Goal: Task Accomplishment & Management: Use online tool/utility

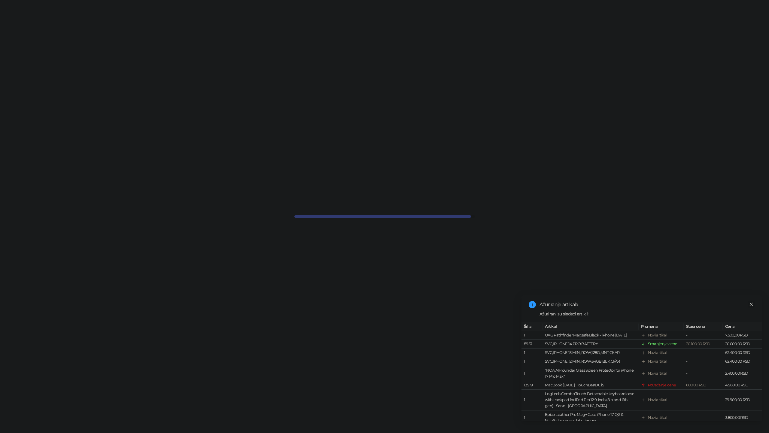
click at [753, 306] on icon "close" at bounding box center [751, 304] width 4 height 4
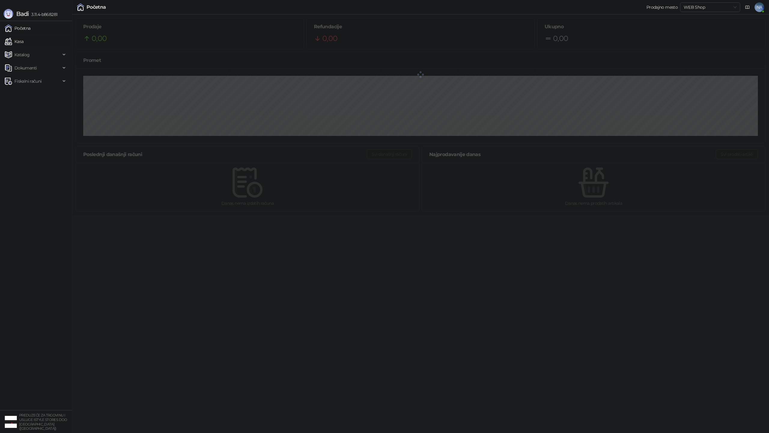
click at [21, 44] on link "Kasa" at bounding box center [14, 41] width 19 height 12
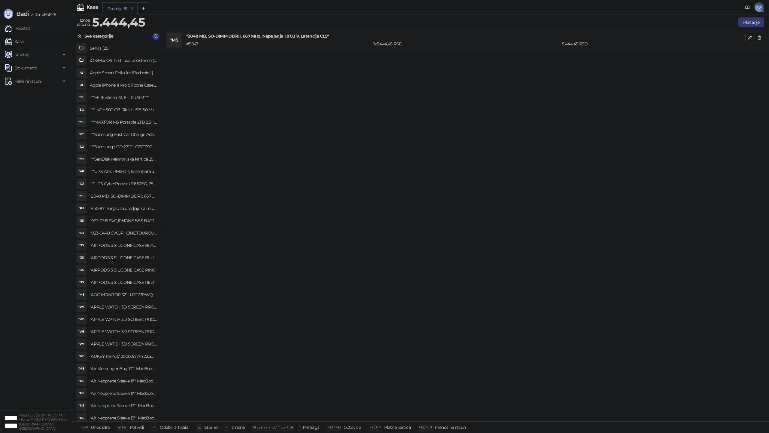
click at [23, 42] on link "Kasa" at bounding box center [14, 41] width 19 height 12
click at [762, 38] on button "button" at bounding box center [760, 38] width 10 height 10
